Goal: Find specific page/section: Find specific page/section

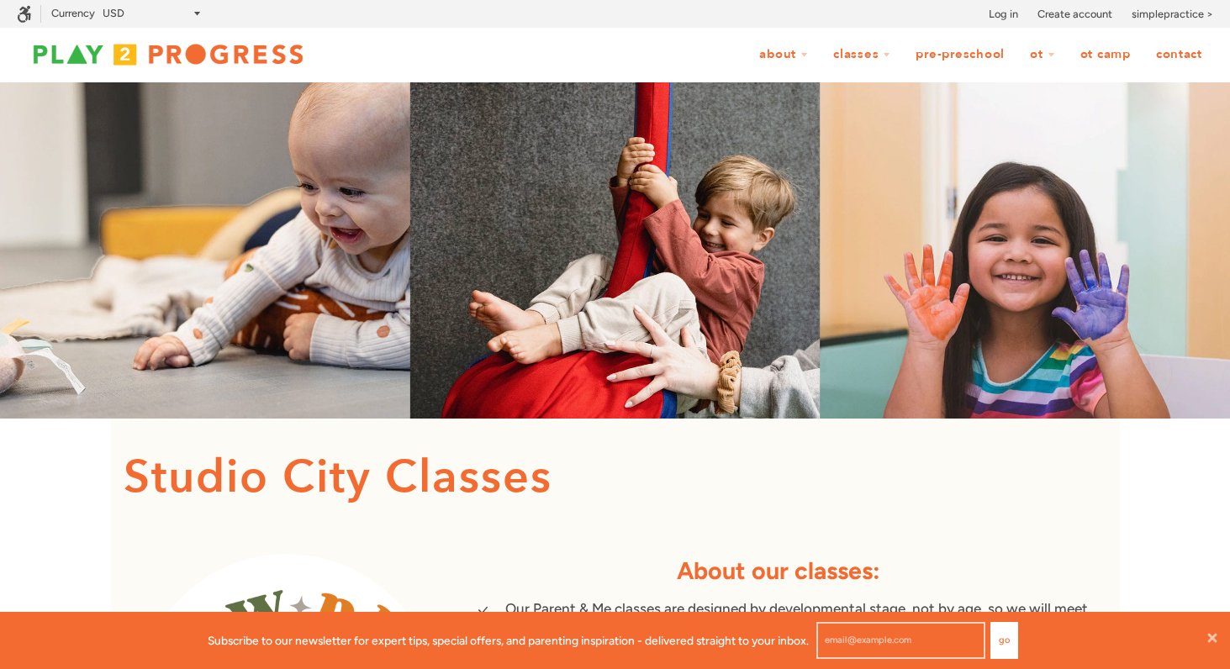
scroll to position [1, 1]
click at [1012, 14] on link "Log in" at bounding box center [1003, 14] width 29 height 17
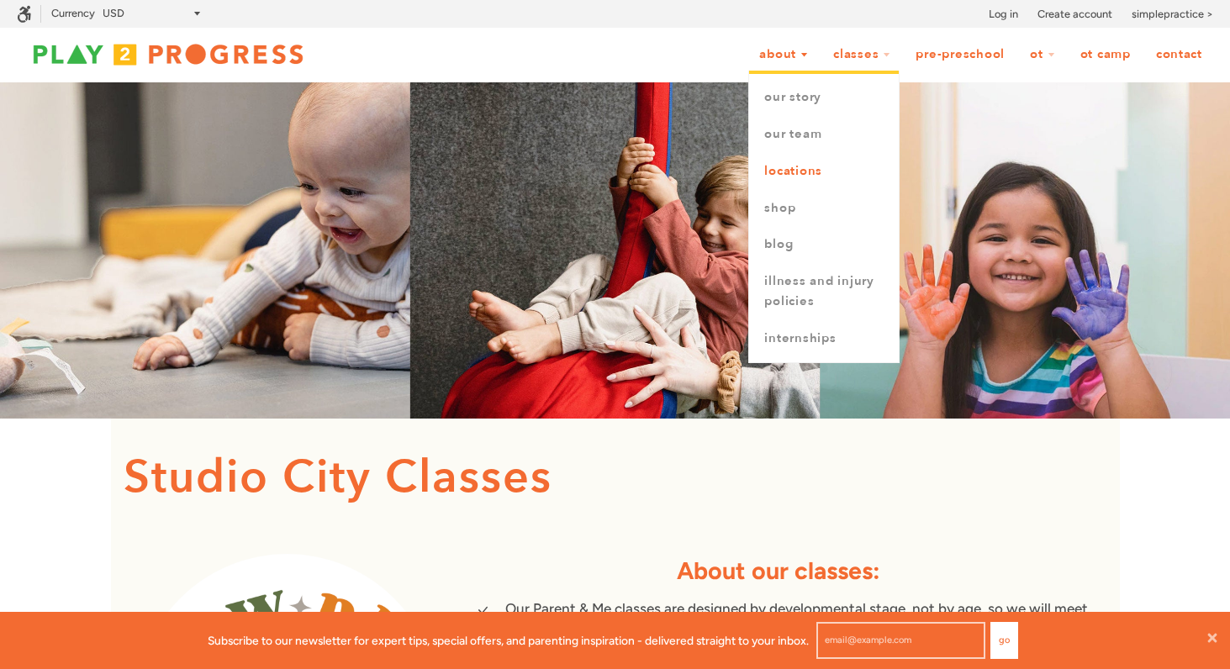
click at [830, 176] on link "Locations" at bounding box center [824, 171] width 150 height 37
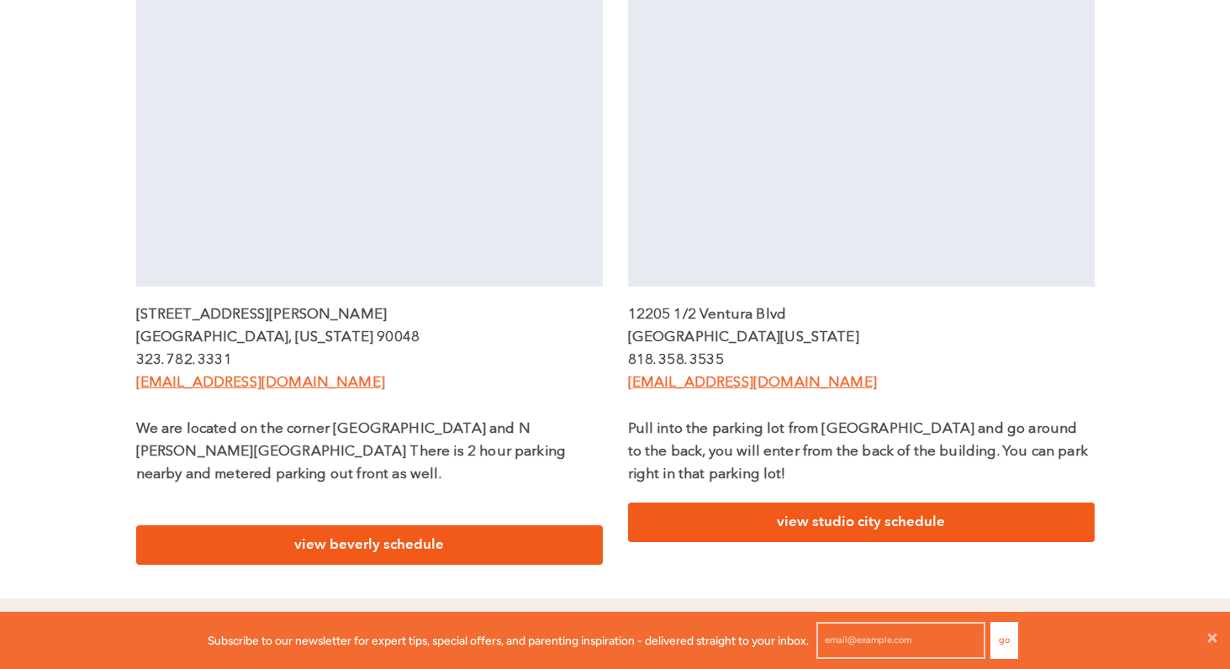
scroll to position [590, 0]
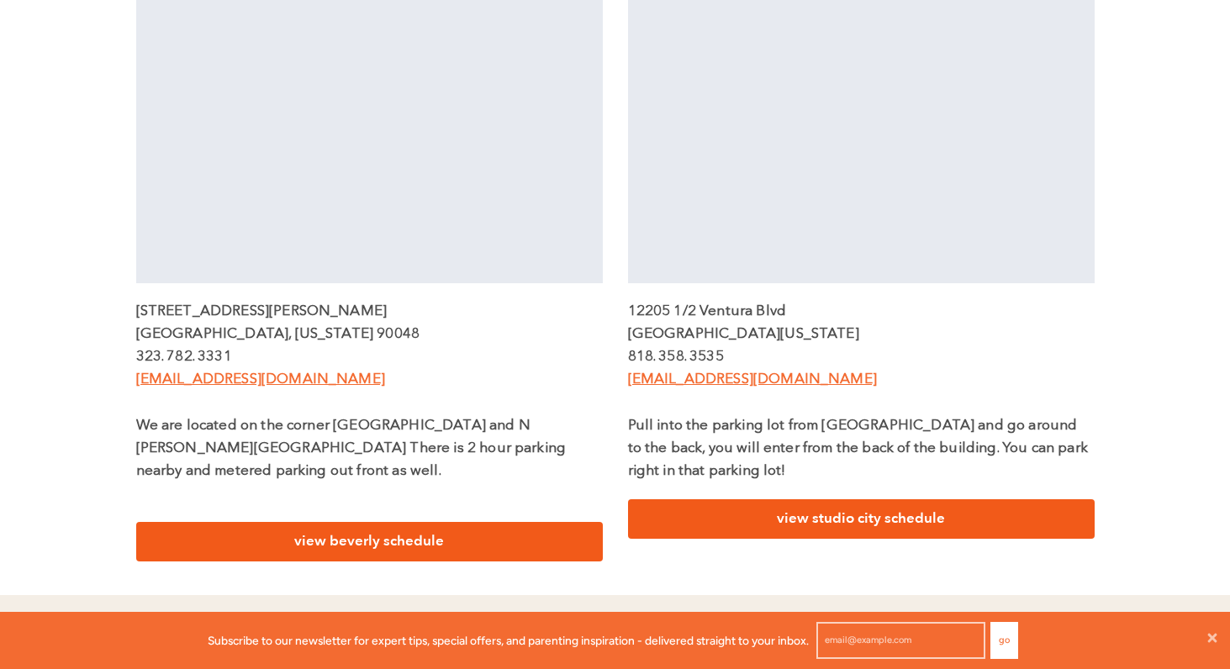
click at [887, 516] on link "view studio city schedule" at bounding box center [861, 520] width 467 height 40
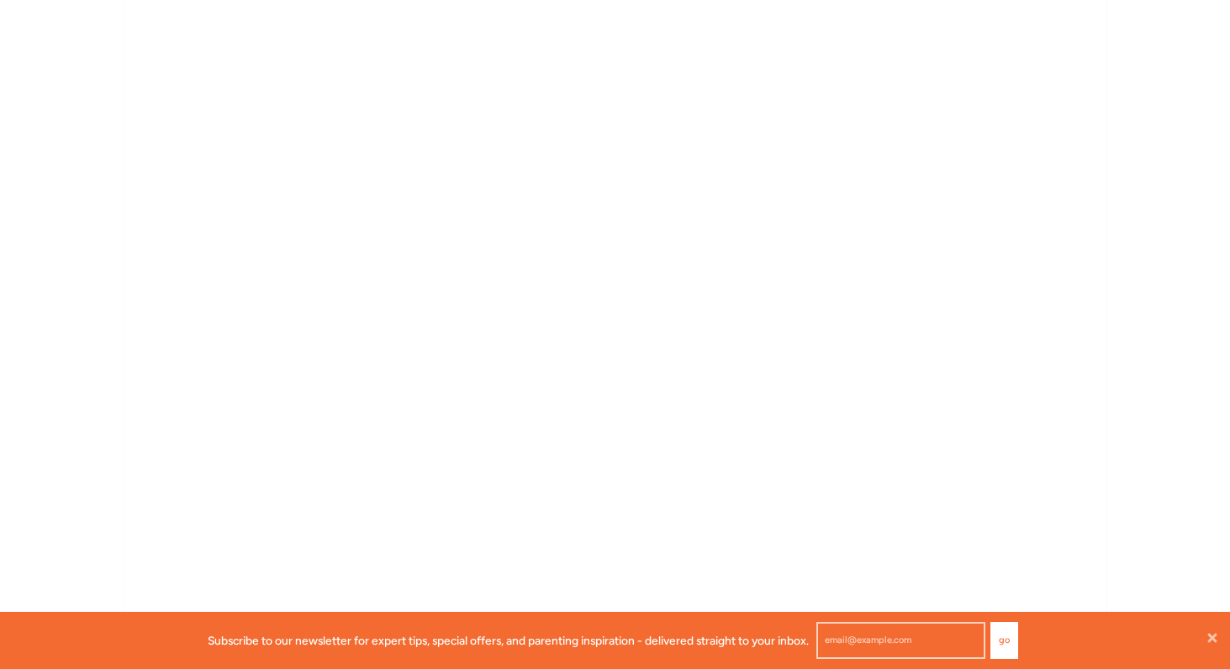
scroll to position [1505, 0]
